Goal: Navigation & Orientation: Go to known website

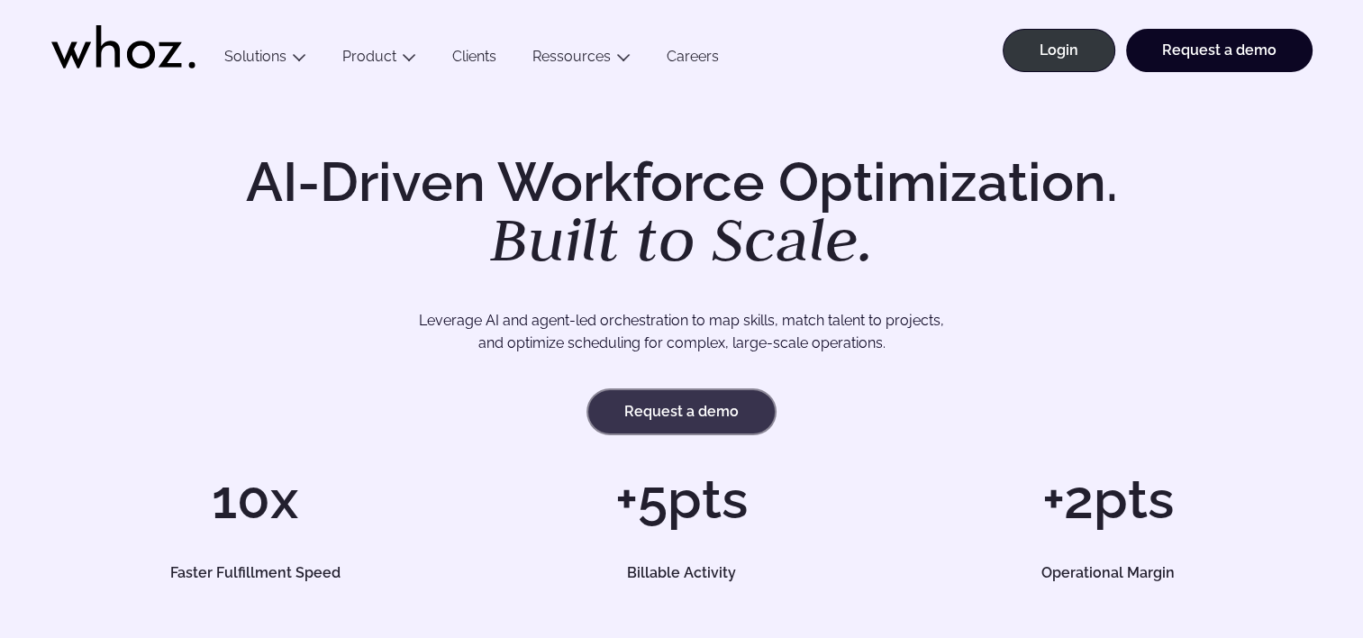
click at [673, 421] on link "Request a demo" at bounding box center [681, 411] width 186 height 43
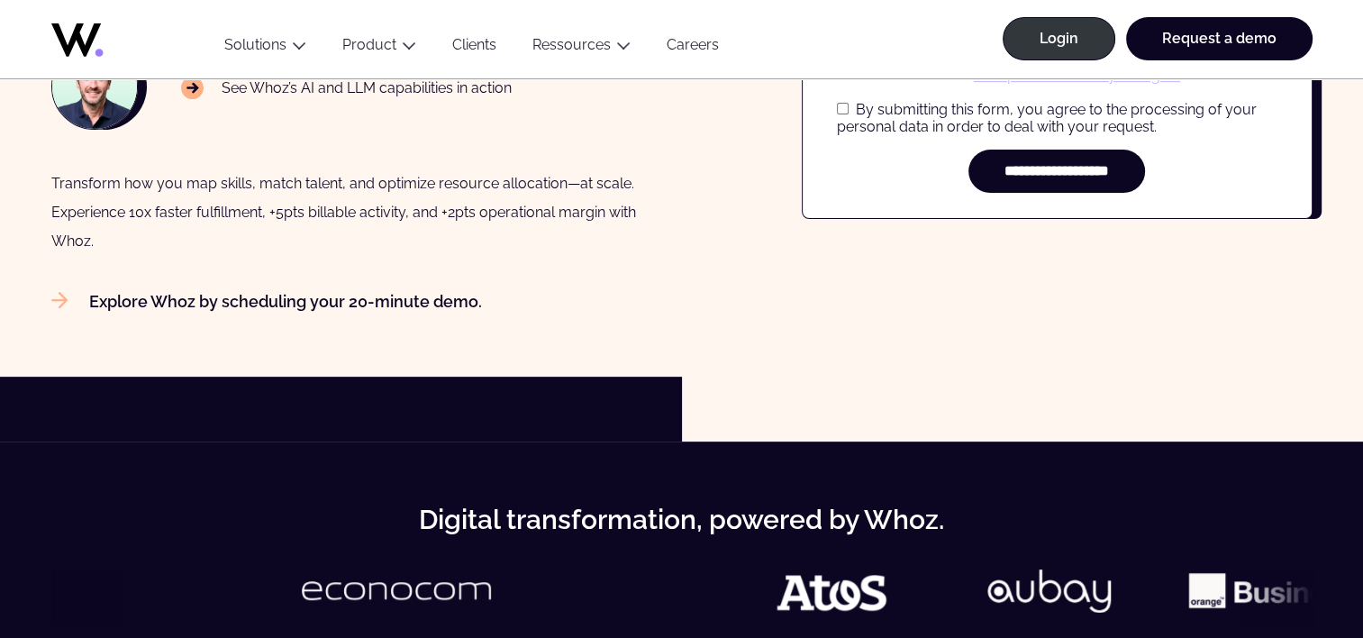
scroll to position [450, 0]
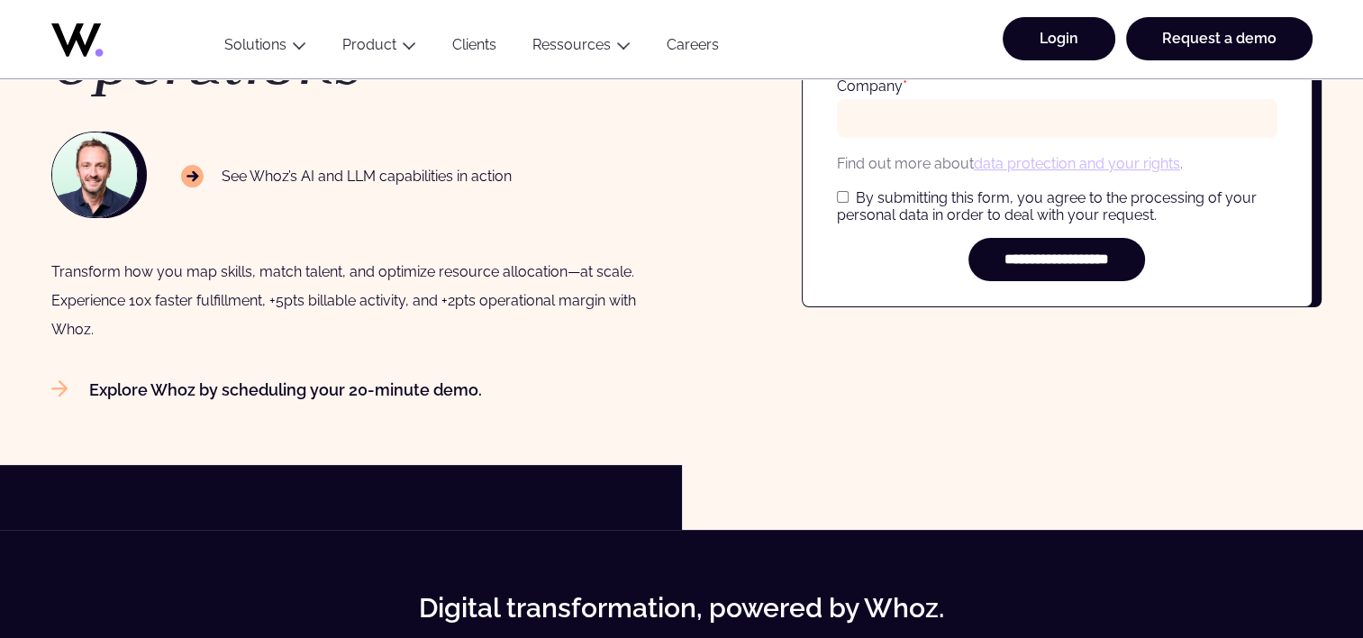
click at [1041, 29] on link "Login" at bounding box center [1058, 38] width 113 height 43
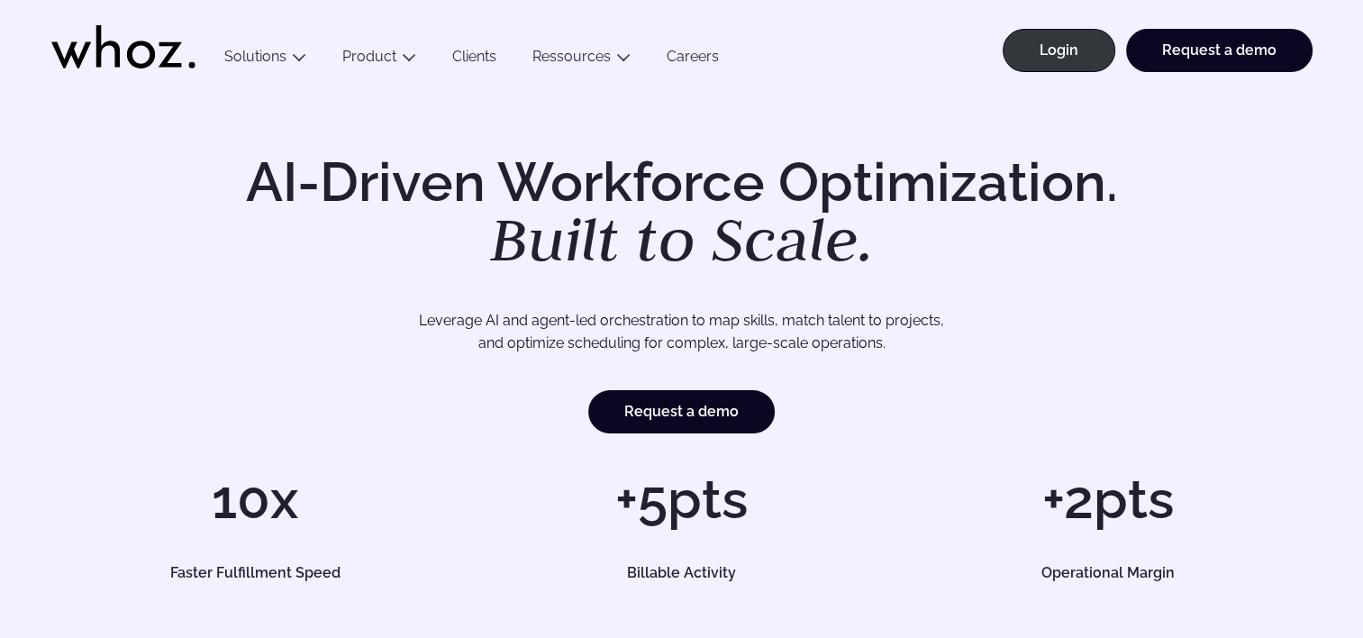
click at [942, 114] on div "AI-Driven Workforce Optimization. Built to Scale. Leverage AI and agent-led orc…" at bounding box center [681, 367] width 1363 height 555
click at [1106, 132] on div "AI-Driven Workforce Optimization. Built to Scale. Leverage AI and agent-led orc…" at bounding box center [681, 367] width 1363 height 555
click at [1070, 59] on link "Login" at bounding box center [1058, 50] width 113 height 43
